Goal: Task Accomplishment & Management: Use online tool/utility

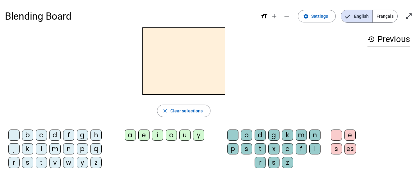
click at [56, 148] on div "m" at bounding box center [54, 148] width 11 height 11
click at [147, 134] on div "e" at bounding box center [143, 134] width 11 height 11
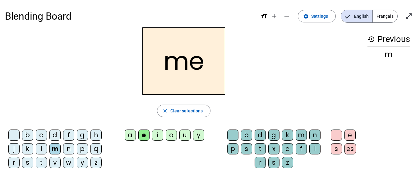
click at [40, 147] on div "l" at bounding box center [41, 148] width 11 height 11
click at [188, 131] on div "u" at bounding box center [185, 134] width 11 height 11
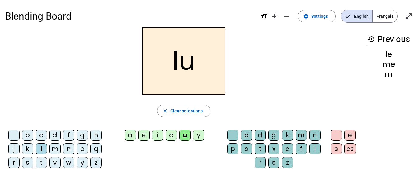
click at [42, 163] on div "t" at bounding box center [41, 162] width 11 height 11
click at [52, 137] on div "d" at bounding box center [54, 134] width 11 height 11
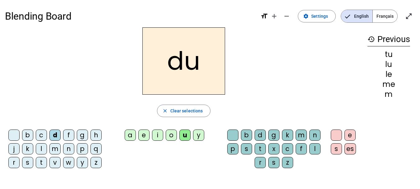
click at [145, 136] on div "e" at bounding box center [143, 134] width 11 height 11
click at [41, 161] on div "t" at bounding box center [41, 162] width 11 height 11
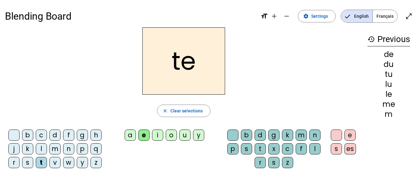
click at [128, 130] on div "a" at bounding box center [130, 134] width 11 height 11
